Goal: Information Seeking & Learning: Learn about a topic

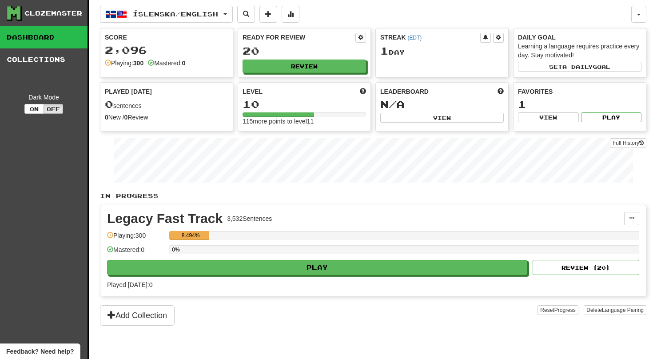
click at [322, 254] on div "0%" at bounding box center [404, 249] width 470 height 9
click at [323, 259] on div "0%" at bounding box center [404, 252] width 470 height 15
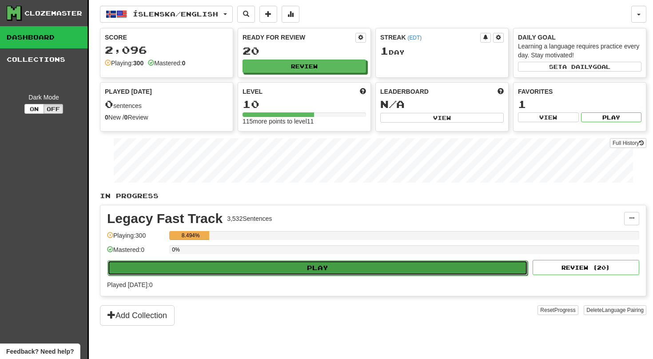
click at [324, 272] on button "Play" at bounding box center [317, 267] width 420 height 15
select select "**"
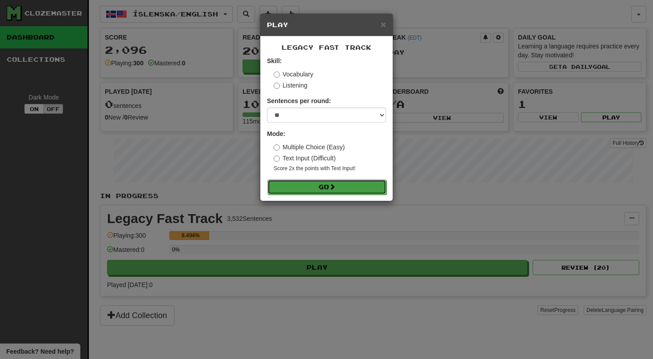
click at [321, 190] on button "Go" at bounding box center [326, 186] width 119 height 15
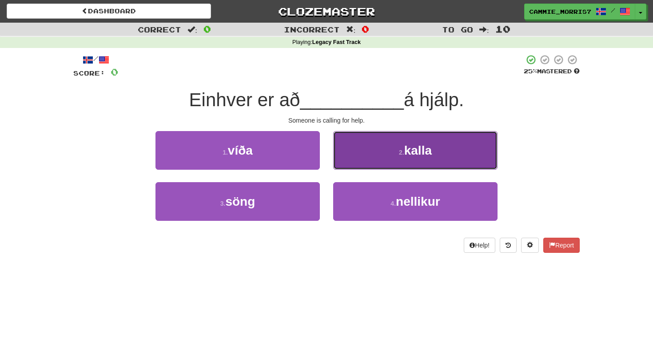
click at [361, 146] on button "2 . kalla" at bounding box center [415, 150] width 164 height 39
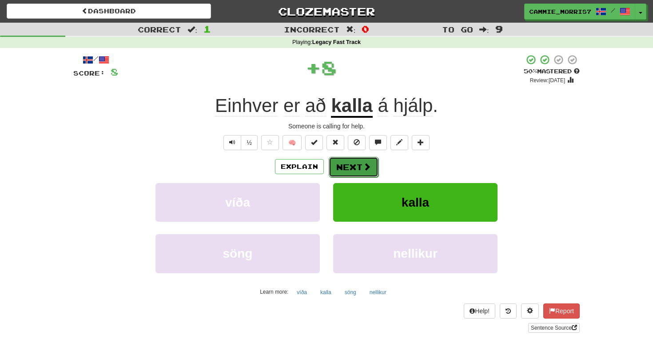
click at [360, 169] on button "Next" at bounding box center [354, 167] width 50 height 20
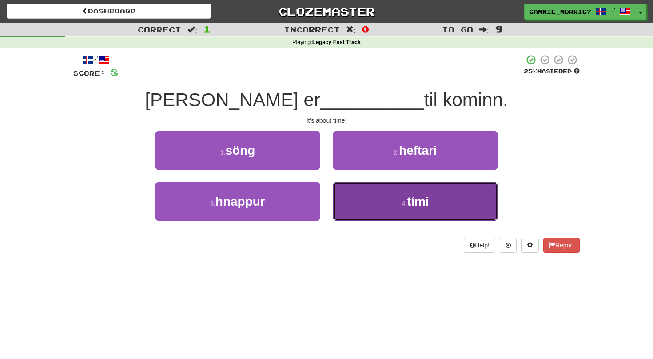
click at [383, 188] on button "4 . tími" at bounding box center [415, 201] width 164 height 39
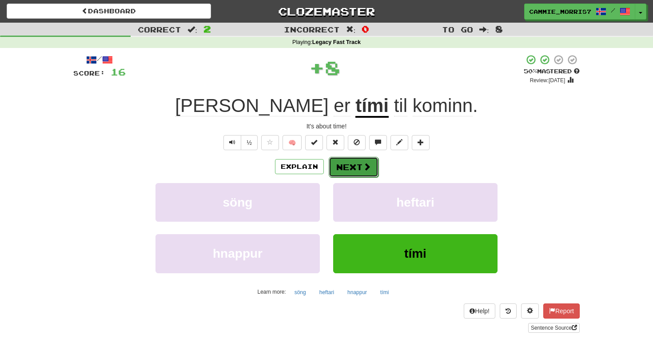
click at [346, 174] on button "Next" at bounding box center [354, 167] width 50 height 20
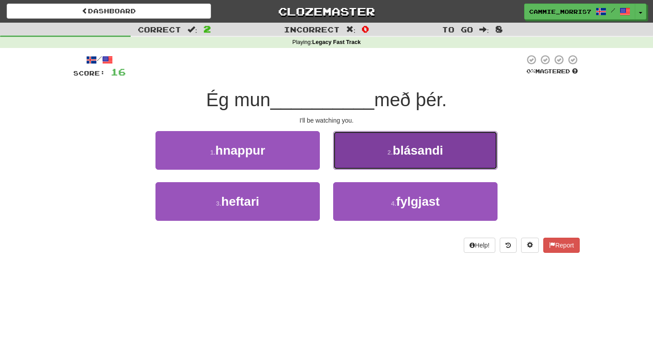
click at [364, 162] on button "2 . blásandi" at bounding box center [415, 150] width 164 height 39
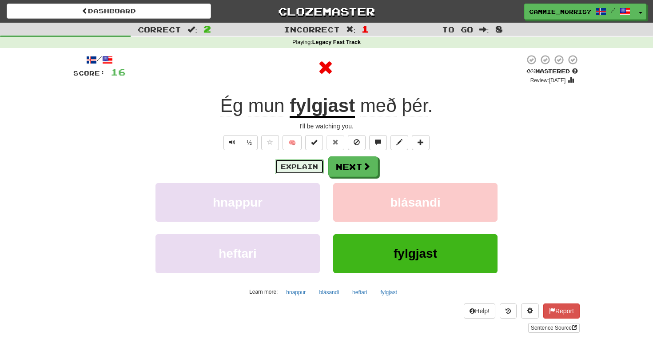
click at [315, 162] on button "Explain" at bounding box center [299, 166] width 49 height 15
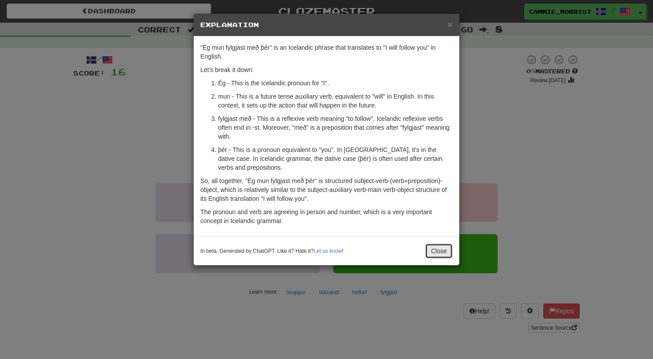
click at [433, 253] on button "Close" at bounding box center [439, 250] width 28 height 15
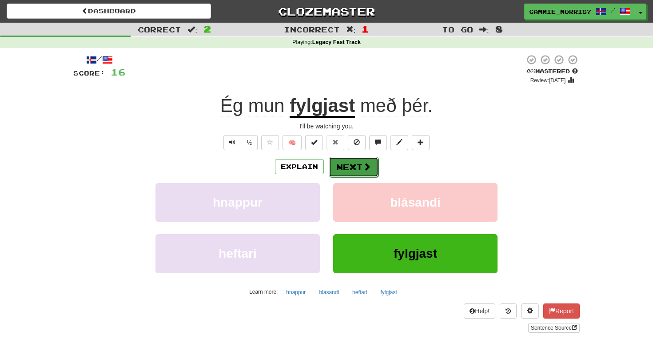
click at [353, 170] on button "Next" at bounding box center [354, 167] width 50 height 20
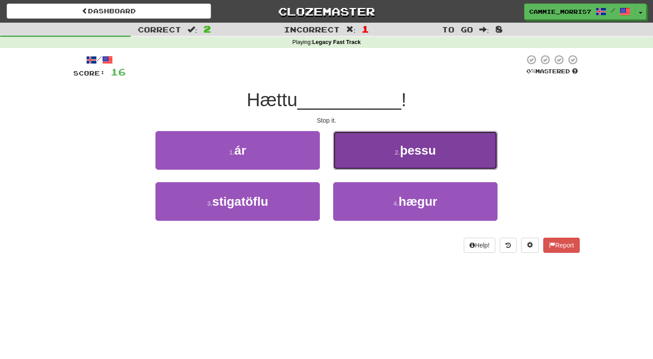
click at [364, 157] on button "2 . þessu" at bounding box center [415, 150] width 164 height 39
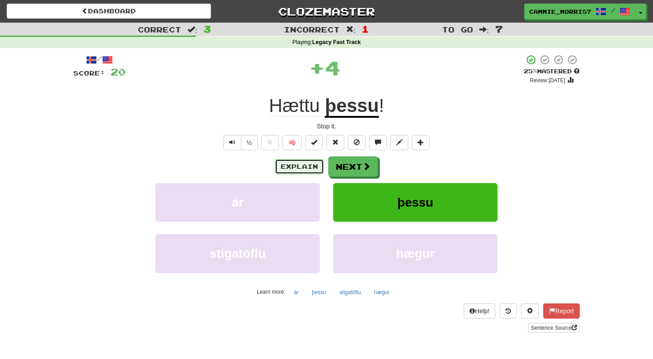
click at [316, 169] on button "Explain" at bounding box center [299, 166] width 49 height 15
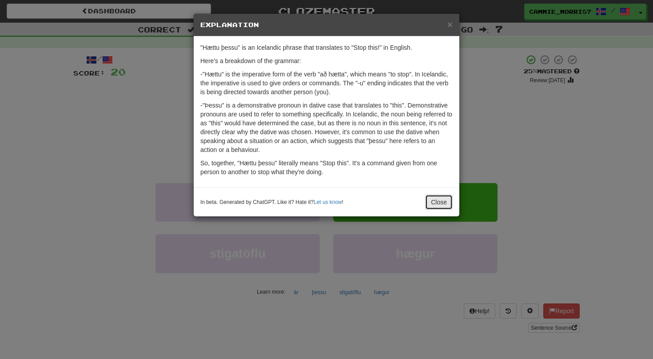
click at [434, 198] on button "Close" at bounding box center [439, 201] width 28 height 15
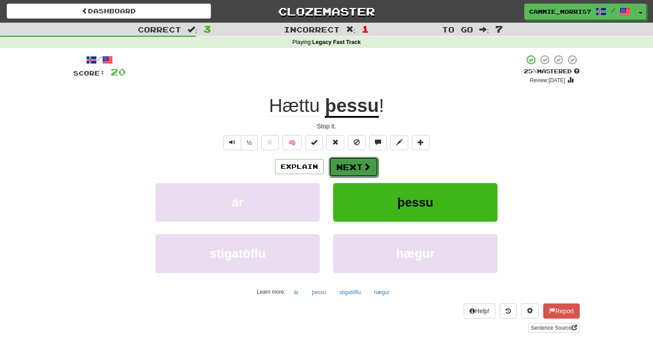
click at [349, 174] on button "Next" at bounding box center [354, 167] width 50 height 20
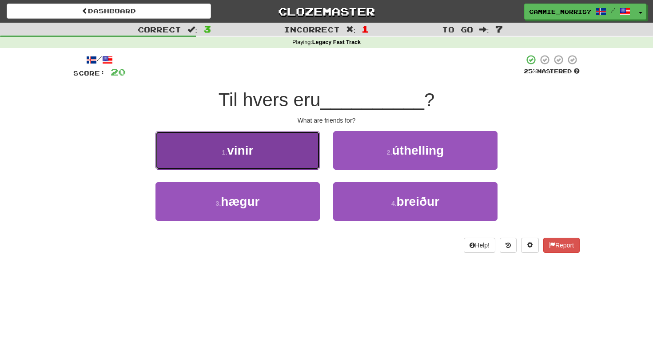
click at [303, 137] on button "1 . vinir" at bounding box center [237, 150] width 164 height 39
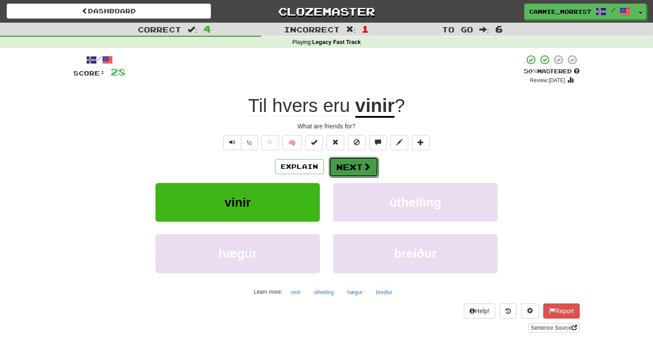
click at [355, 169] on button "Next" at bounding box center [354, 167] width 50 height 20
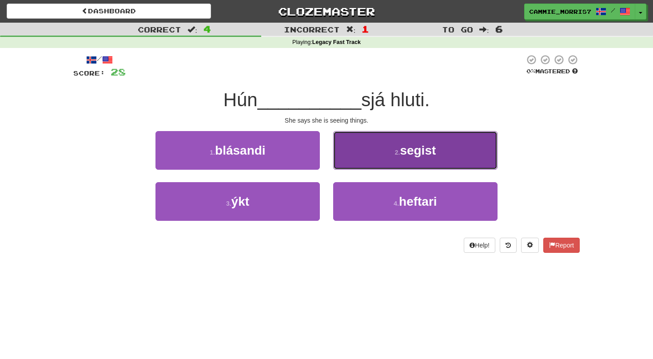
click at [369, 144] on button "2 . segist" at bounding box center [415, 150] width 164 height 39
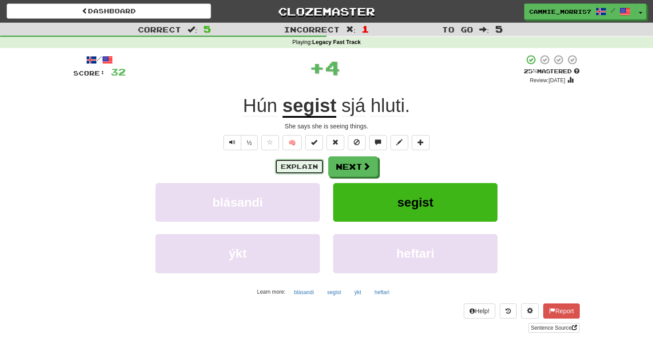
click at [309, 167] on button "Explain" at bounding box center [299, 166] width 49 height 15
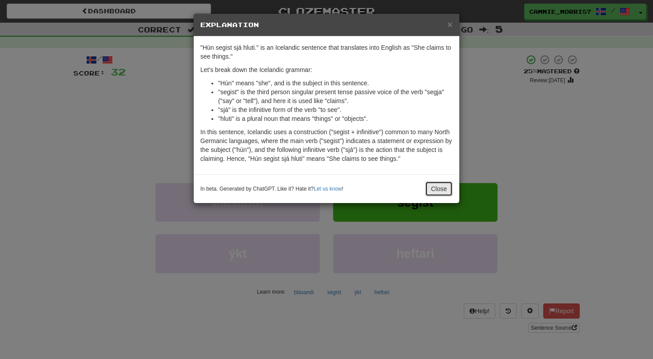
click at [444, 192] on button "Close" at bounding box center [439, 188] width 28 height 15
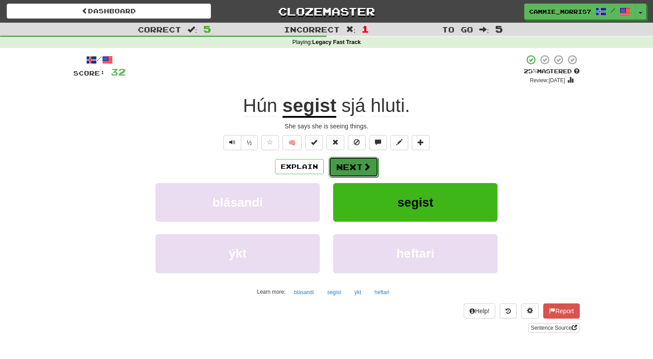
click at [352, 170] on button "Next" at bounding box center [354, 167] width 50 height 20
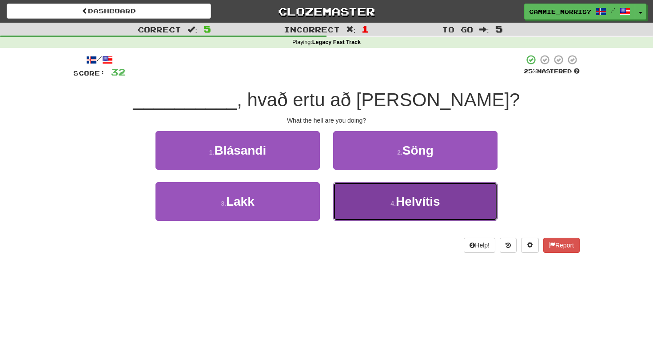
click at [381, 204] on button "4 . Helvítis" at bounding box center [415, 201] width 164 height 39
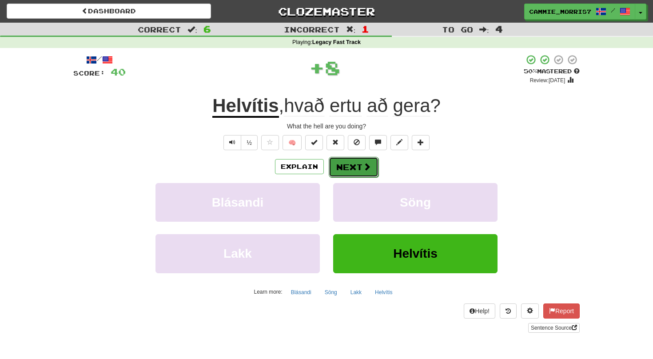
click at [335, 170] on button "Next" at bounding box center [354, 167] width 50 height 20
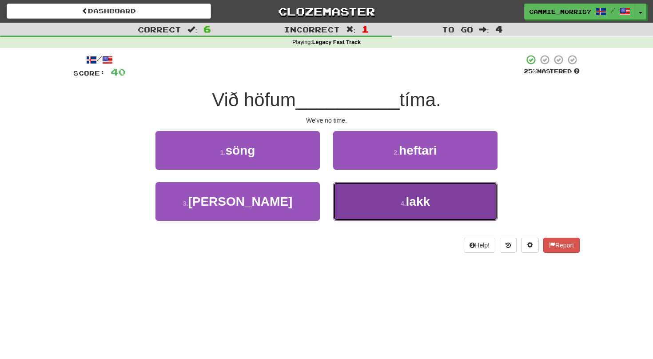
click at [372, 199] on button "4 . lakk" at bounding box center [415, 201] width 164 height 39
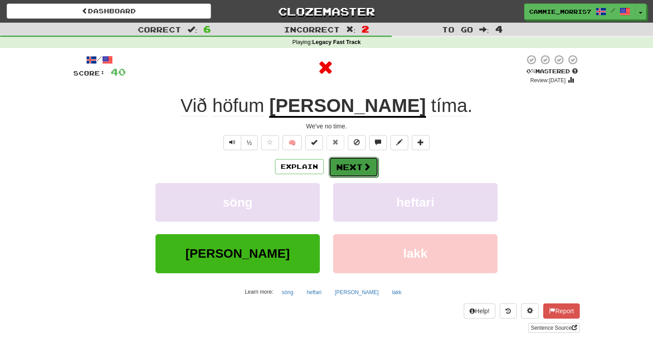
click at [356, 169] on button "Next" at bounding box center [354, 167] width 50 height 20
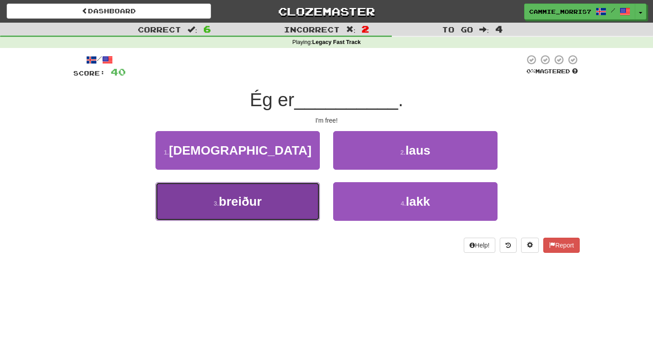
click at [310, 202] on button "3 . [GEOGRAPHIC_DATA]" at bounding box center [237, 201] width 164 height 39
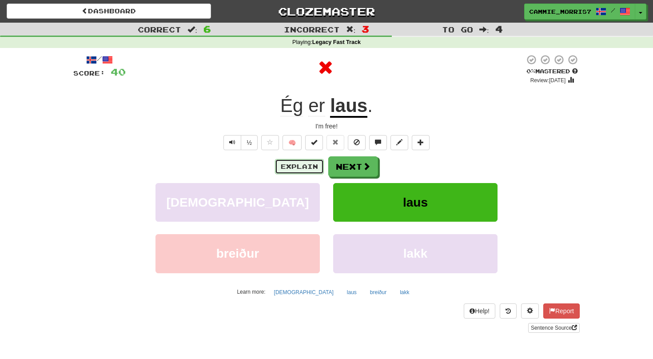
click at [301, 166] on button "Explain" at bounding box center [299, 166] width 49 height 15
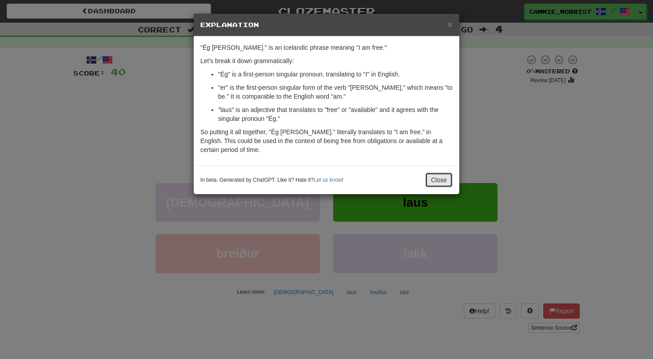
click at [434, 176] on button "Close" at bounding box center [439, 179] width 28 height 15
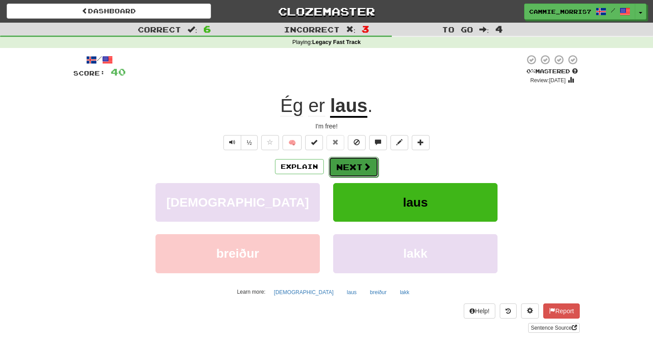
click at [365, 168] on span at bounding box center [367, 166] width 8 height 8
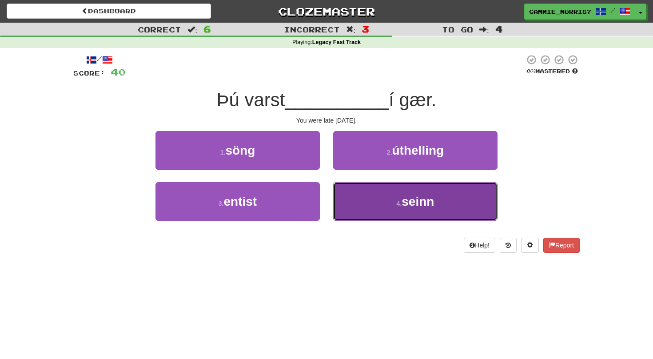
click at [353, 201] on button "4 . seinn" at bounding box center [415, 201] width 164 height 39
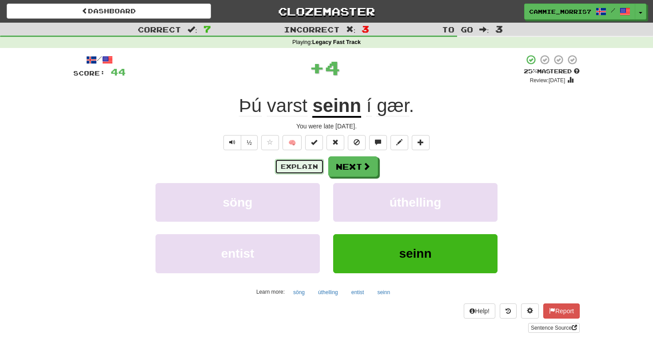
click at [305, 170] on button "Explain" at bounding box center [299, 166] width 49 height 15
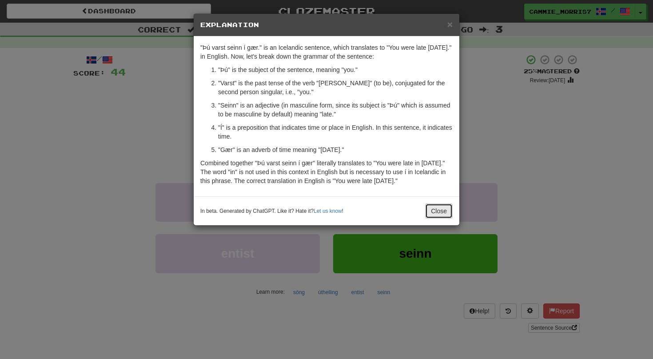
click at [438, 208] on button "Close" at bounding box center [439, 210] width 28 height 15
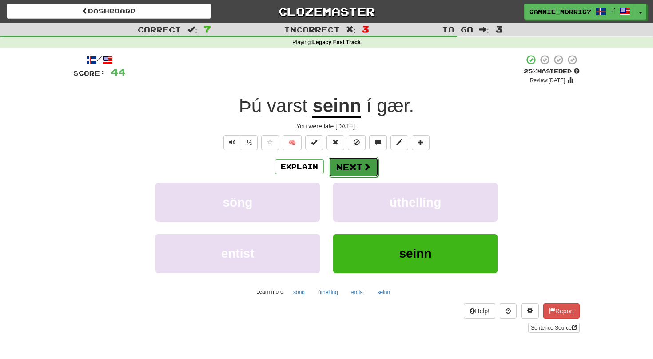
click at [345, 169] on button "Next" at bounding box center [354, 167] width 50 height 20
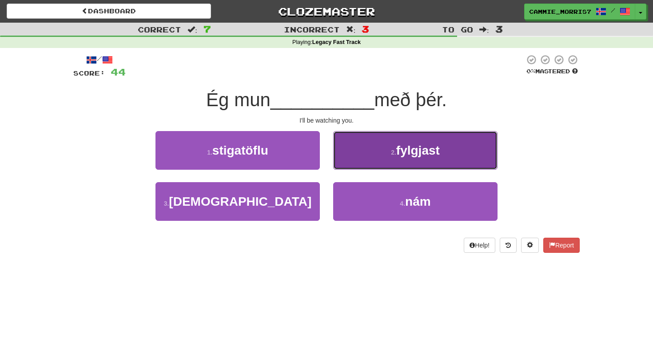
click at [359, 141] on button "2 . fylgjast" at bounding box center [415, 150] width 164 height 39
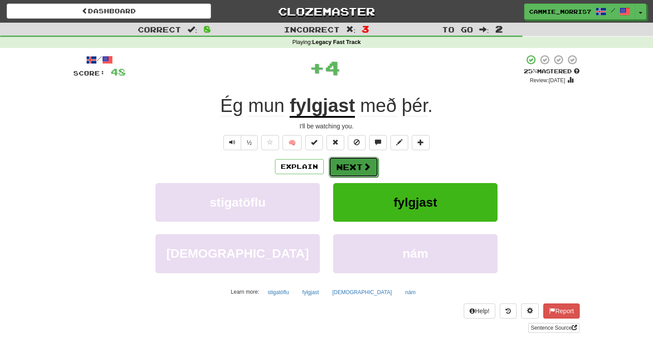
click at [349, 170] on button "Next" at bounding box center [354, 167] width 50 height 20
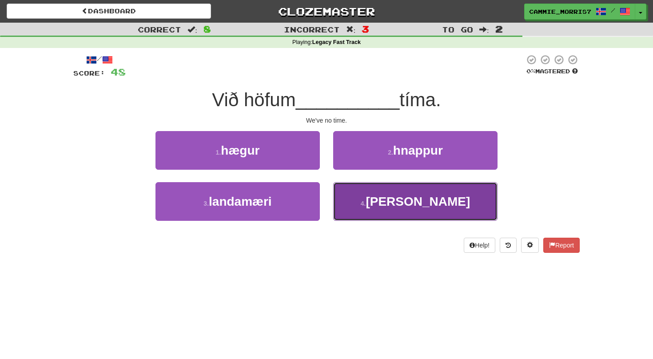
click at [350, 207] on button "4 . [GEOGRAPHIC_DATA]" at bounding box center [415, 201] width 164 height 39
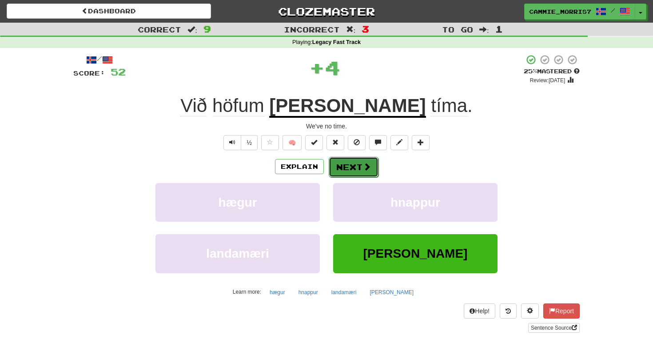
click at [357, 169] on button "Next" at bounding box center [354, 167] width 50 height 20
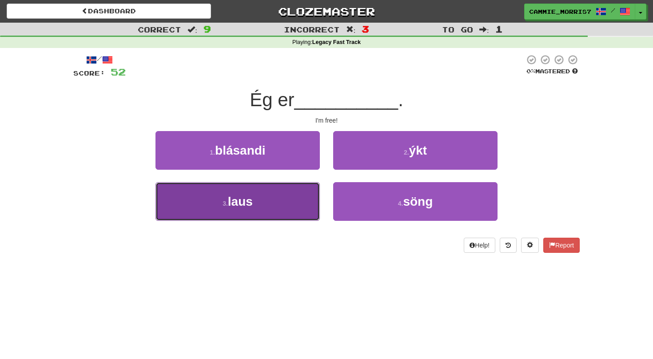
click at [293, 196] on button "3 . laus" at bounding box center [237, 201] width 164 height 39
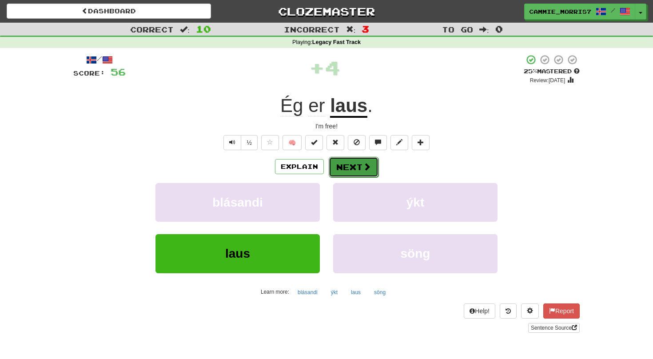
click at [351, 171] on button "Next" at bounding box center [354, 167] width 50 height 20
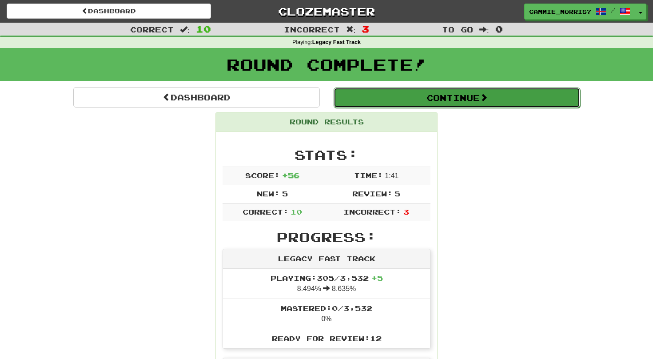
click at [406, 103] on button "Continue" at bounding box center [456, 97] width 246 height 20
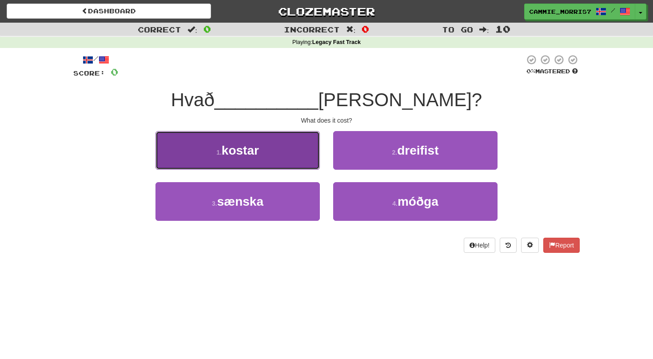
click at [294, 169] on button "1 . [GEOGRAPHIC_DATA]" at bounding box center [237, 150] width 164 height 39
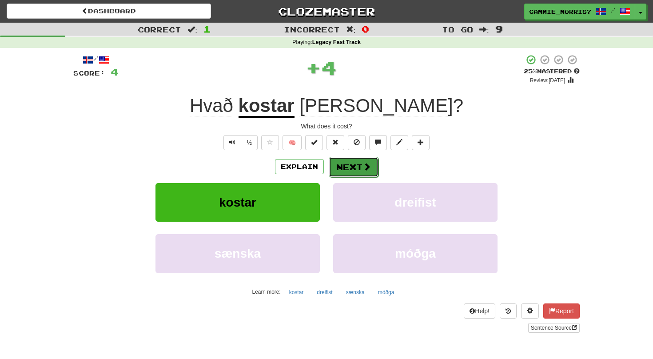
click at [353, 166] on button "Next" at bounding box center [354, 167] width 50 height 20
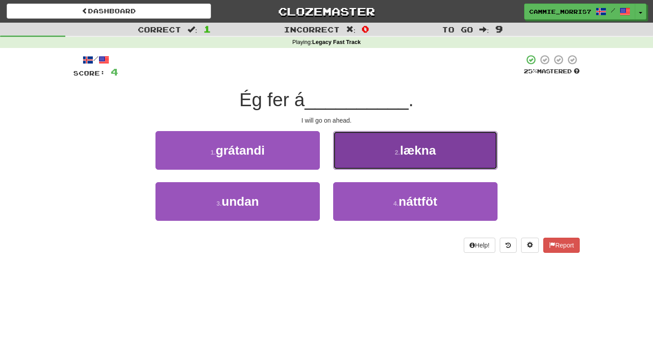
click at [351, 160] on button "2 . [GEOGRAPHIC_DATA]" at bounding box center [415, 150] width 164 height 39
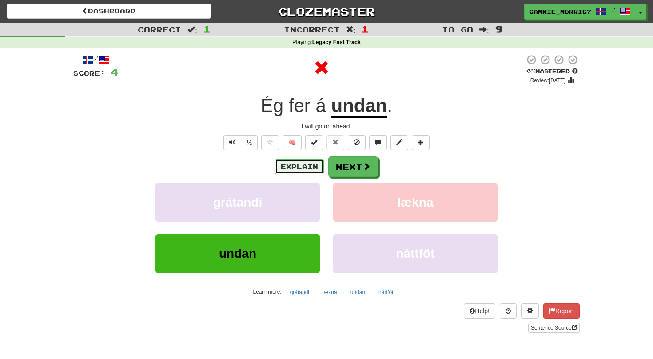
click at [311, 170] on button "Explain" at bounding box center [299, 166] width 49 height 15
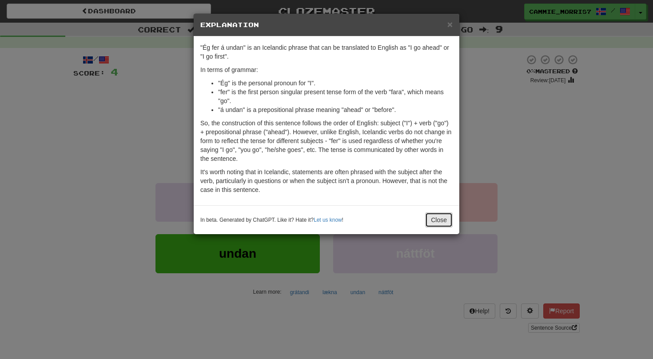
click at [430, 221] on button "Close" at bounding box center [439, 219] width 28 height 15
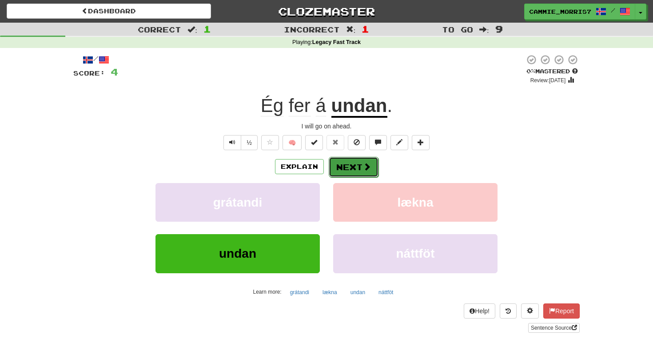
click at [342, 170] on button "Next" at bounding box center [354, 167] width 50 height 20
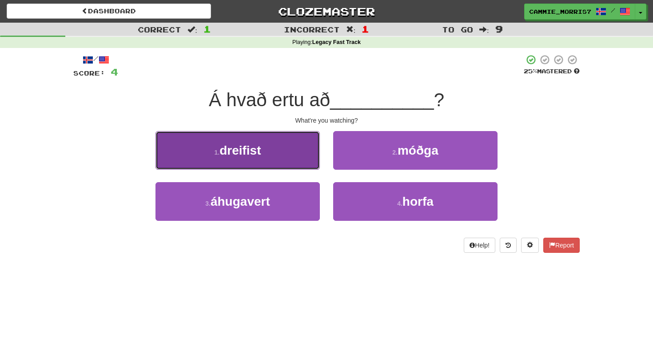
click at [253, 158] on button "1 . dreifist" at bounding box center [237, 150] width 164 height 39
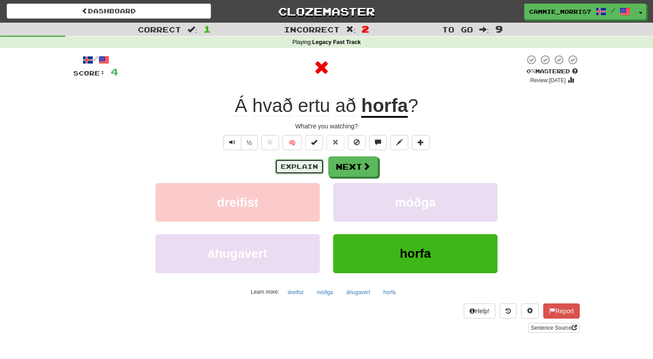
click at [312, 166] on button "Explain" at bounding box center [299, 166] width 49 height 15
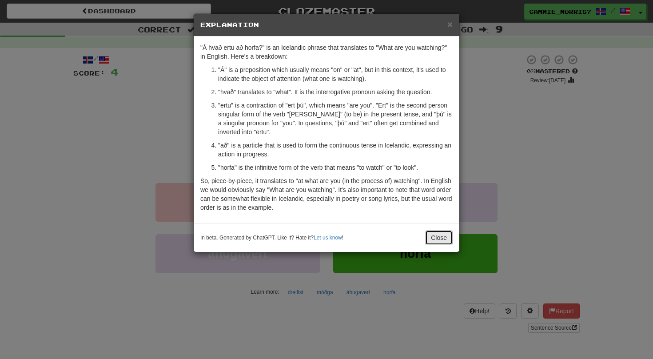
click at [439, 240] on button "Close" at bounding box center [439, 237] width 28 height 15
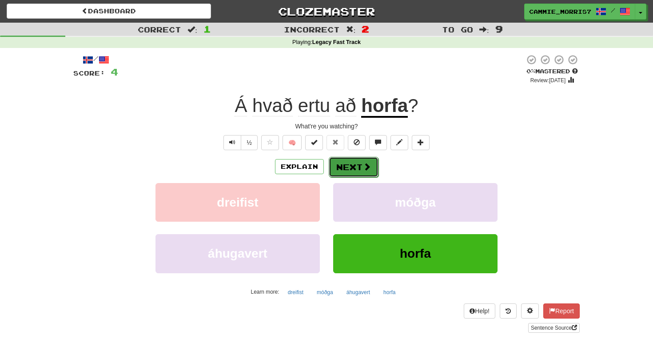
click at [371, 171] on button "Next" at bounding box center [354, 167] width 50 height 20
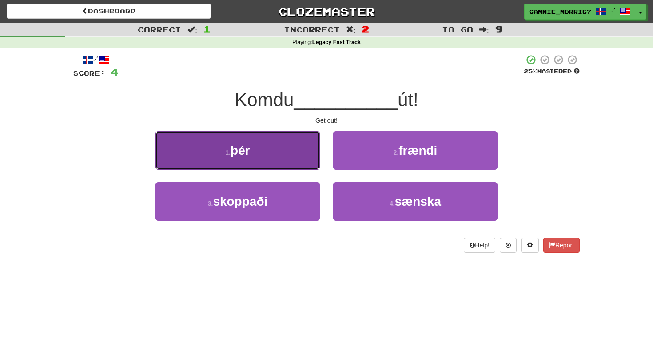
click at [300, 142] on button "1 . þér" at bounding box center [237, 150] width 164 height 39
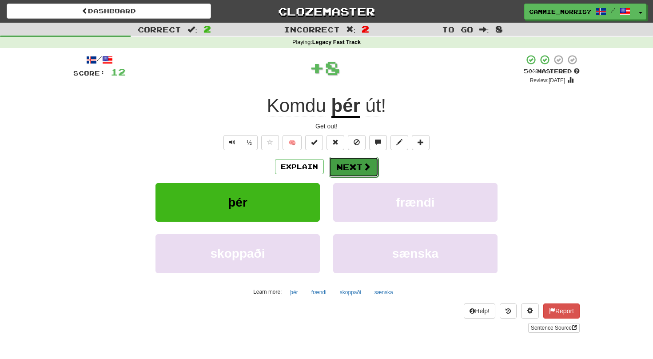
click at [343, 164] on button "Next" at bounding box center [354, 167] width 50 height 20
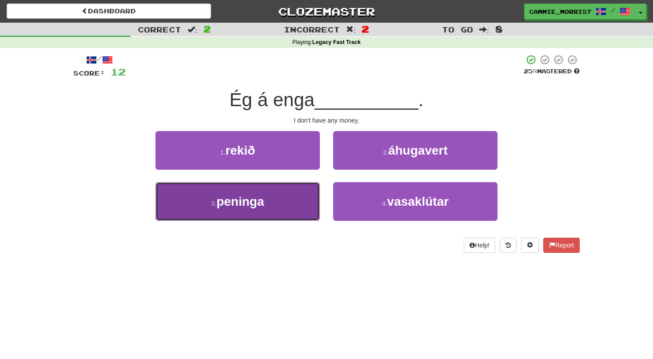
click at [289, 208] on button "3 . [GEOGRAPHIC_DATA]" at bounding box center [237, 201] width 164 height 39
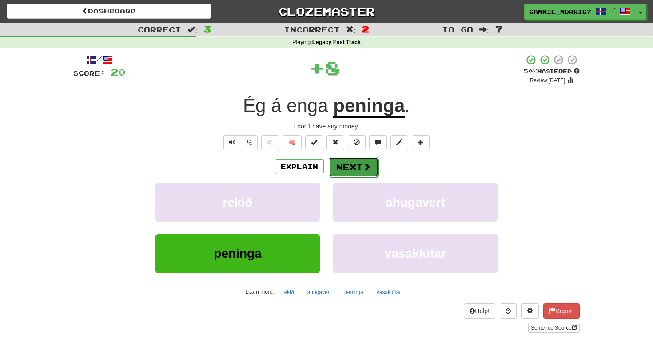
click at [333, 163] on button "Next" at bounding box center [354, 167] width 50 height 20
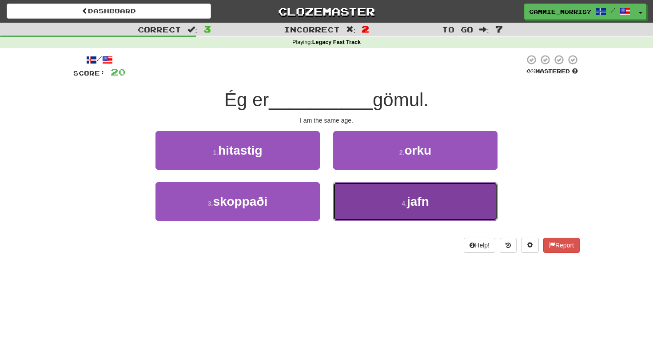
click at [337, 202] on button "4 . [GEOGRAPHIC_DATA]" at bounding box center [415, 201] width 164 height 39
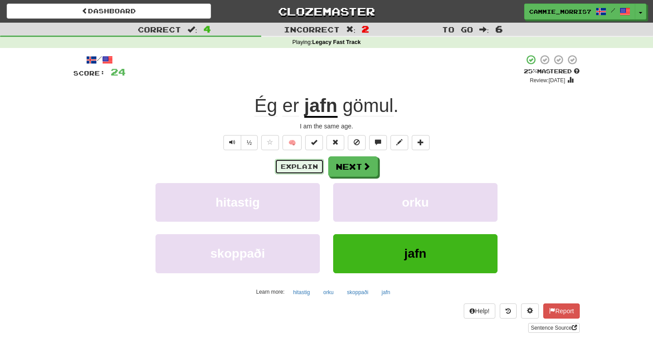
click at [306, 168] on button "Explain" at bounding box center [299, 166] width 49 height 15
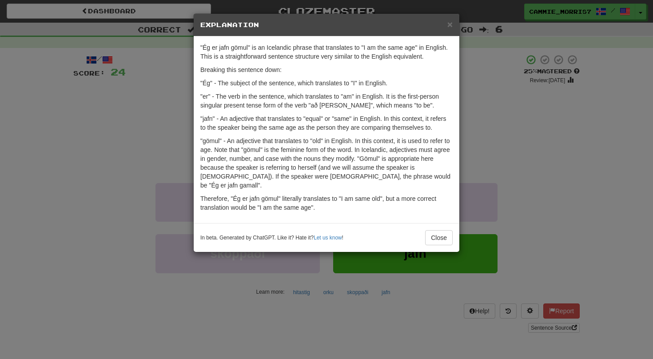
click at [453, 28] on div "× Explanation" at bounding box center [326, 25] width 265 height 23
click at [452, 25] on span "×" at bounding box center [449, 24] width 5 height 10
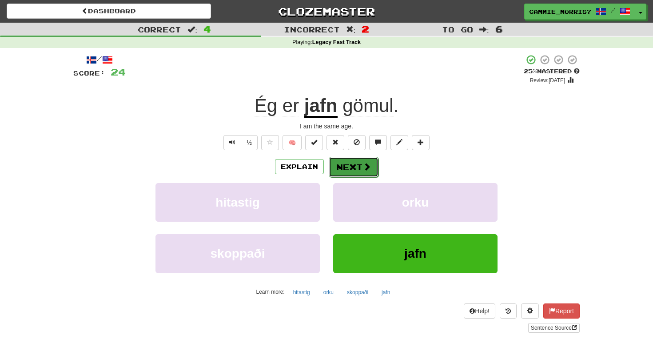
click at [366, 160] on button "Next" at bounding box center [354, 167] width 50 height 20
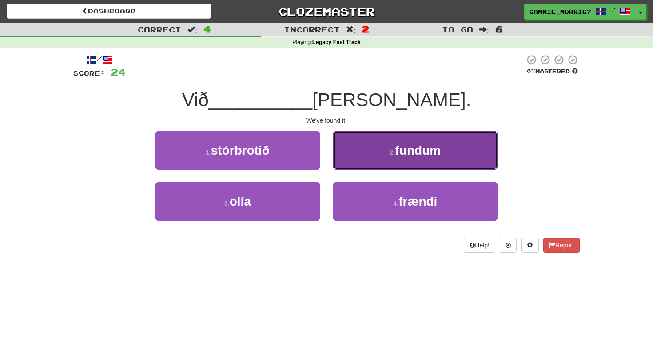
click at [445, 162] on button "2 . fundum" at bounding box center [415, 150] width 164 height 39
